Goal: Task Accomplishment & Management: Manage account settings

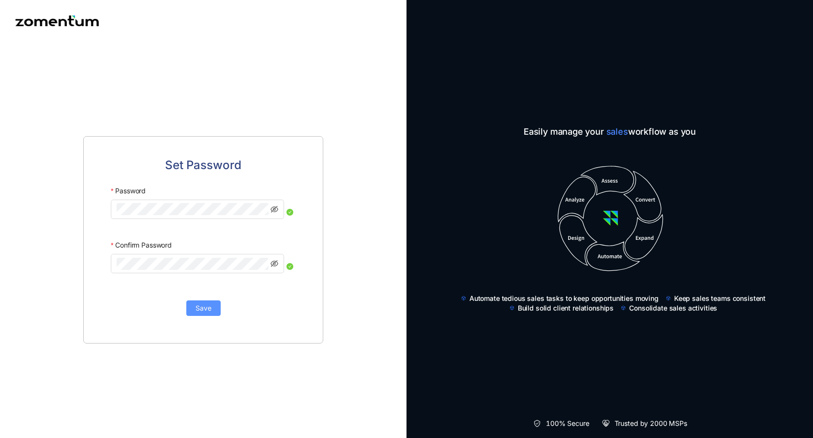
click at [203, 307] on span "Save" at bounding box center [204, 308] width 16 height 11
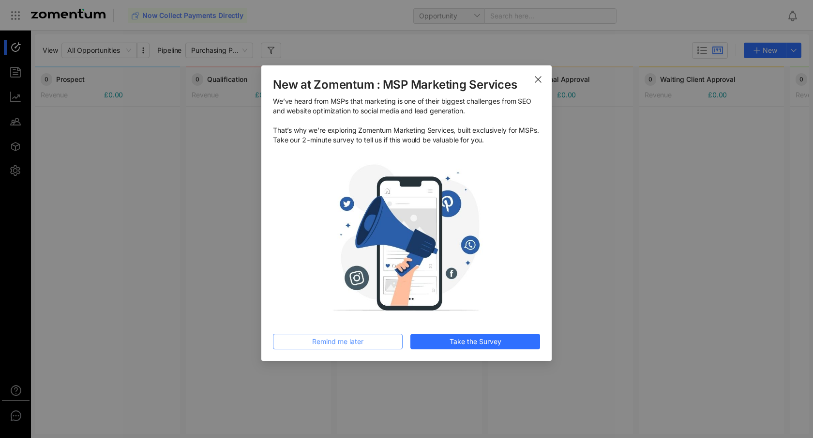
click at [339, 330] on div "New at Zomentum : MSP Marketing Services We’ve heard from MSPs that marketing i…" at bounding box center [406, 213] width 267 height 272
click at [350, 339] on span "Remind me later" at bounding box center [337, 341] width 51 height 11
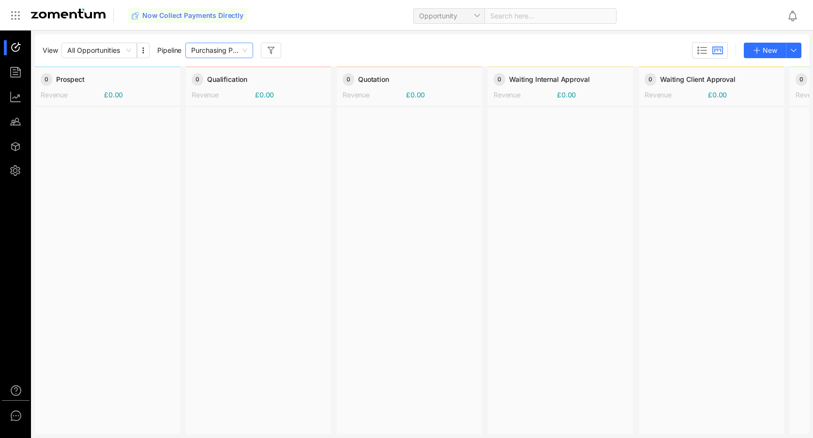
click at [244, 54] on span "Purchasing Pipeline" at bounding box center [219, 50] width 56 height 15
click at [376, 50] on div "View All Opportunities Pipeline Purchasing Pipeline New" at bounding box center [422, 50] width 759 height 16
click at [71, 114] on div at bounding box center [107, 270] width 145 height 326
click at [9, 78] on li at bounding box center [15, 72] width 23 height 15
click at [20, 72] on div at bounding box center [20, 72] width 21 height 15
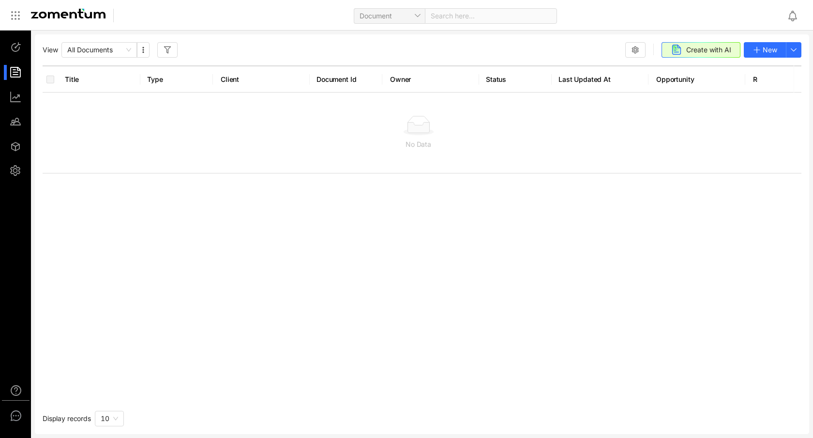
click at [16, 47] on div at bounding box center [20, 47] width 21 height 15
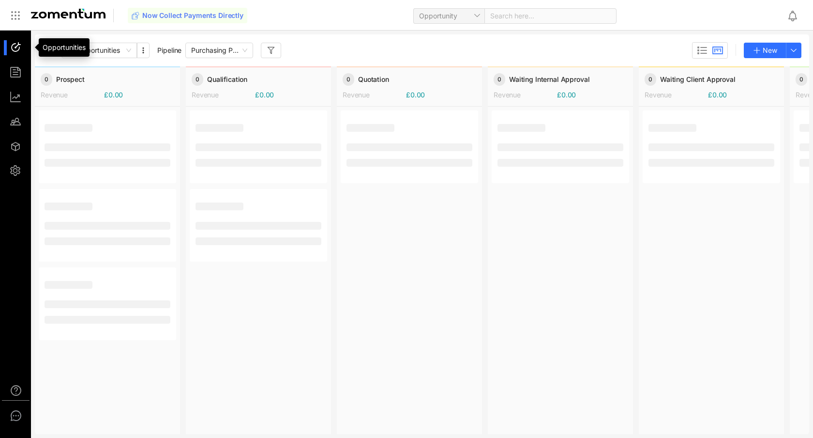
click at [18, 64] on ul at bounding box center [15, 108] width 31 height 157
click at [766, 50] on span "New" at bounding box center [770, 50] width 15 height 11
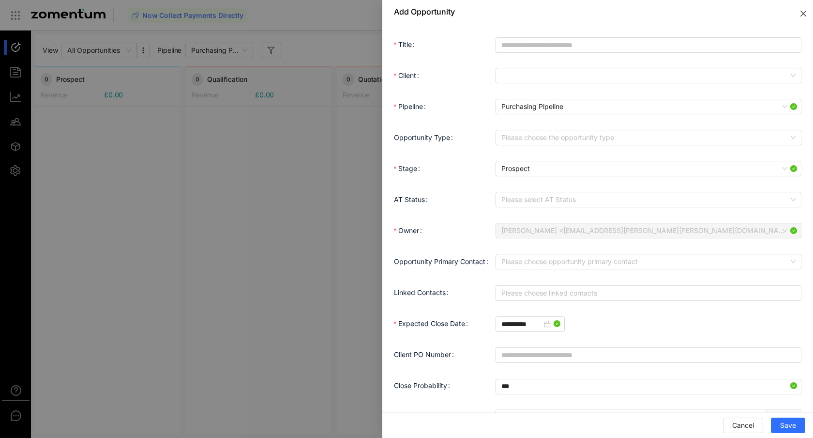
click at [802, 14] on icon "close" at bounding box center [804, 14] width 8 height 8
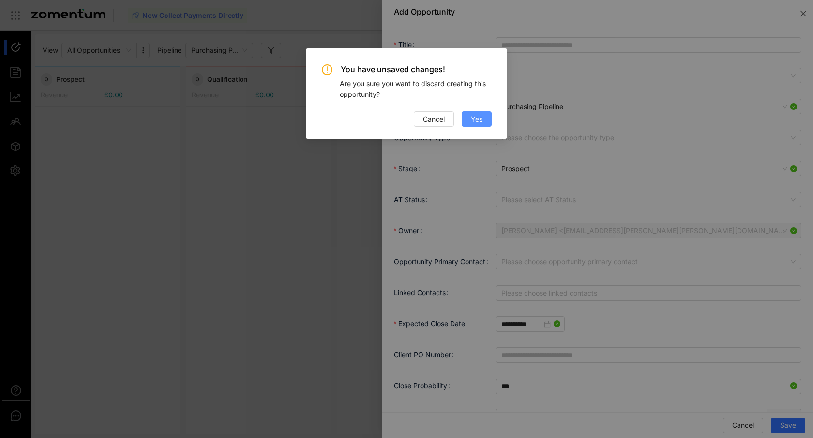
click at [476, 124] on span "Yes" at bounding box center [477, 119] width 12 height 11
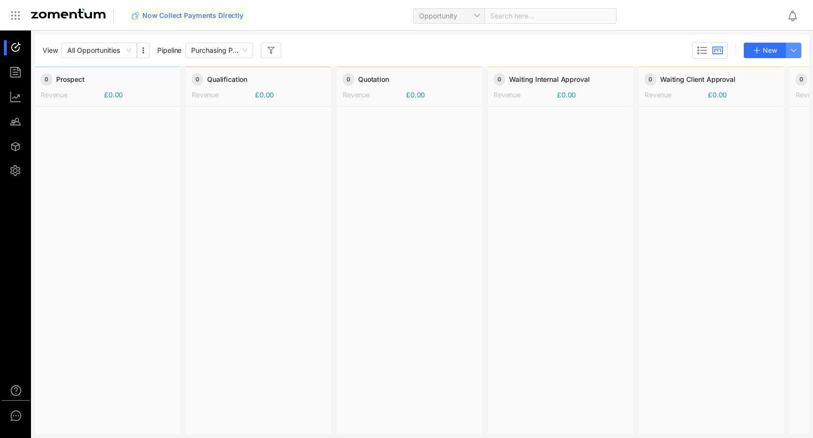
click at [797, 49] on icon "button" at bounding box center [794, 50] width 8 height 8
click at [687, 137] on div at bounding box center [711, 270] width 145 height 326
click at [795, 56] on button "button" at bounding box center [793, 50] width 15 height 15
click at [730, 60] on div "Opportunity" at bounding box center [766, 76] width 72 height 33
click at [602, 55] on div "View All Opportunities Pipeline Purchasing Pipeline New" at bounding box center [422, 50] width 759 height 16
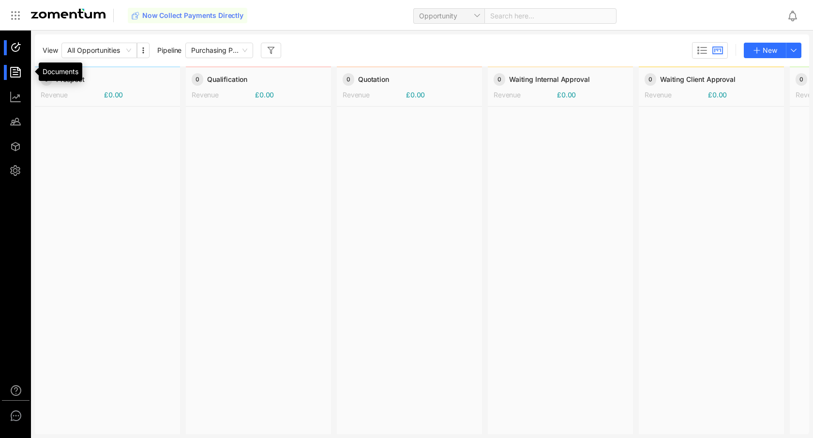
click at [14, 94] on div at bounding box center [20, 97] width 21 height 15
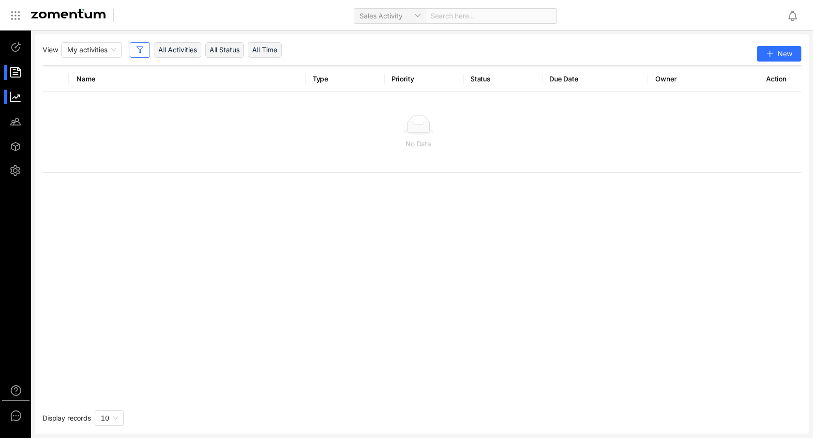
click at [15, 65] on div at bounding box center [20, 72] width 21 height 15
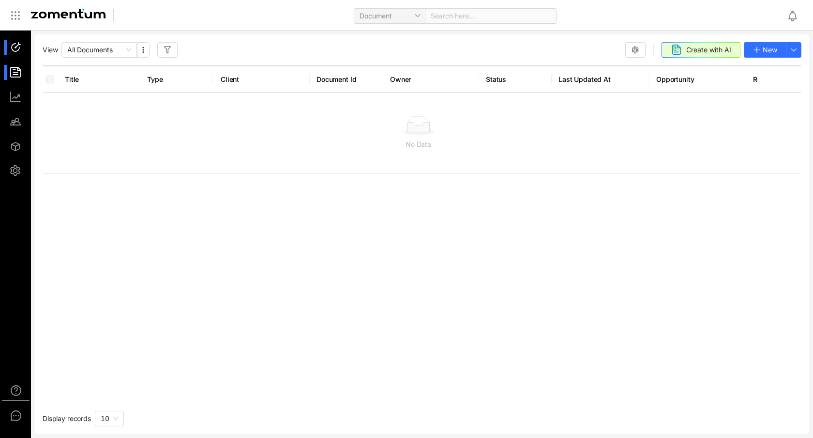
click at [15, 48] on div at bounding box center [20, 47] width 21 height 15
